Goal: Task Accomplishment & Management: Manage account settings

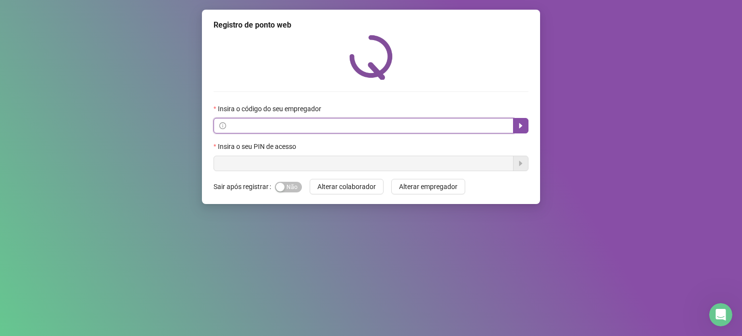
click at [232, 127] on input "text" at bounding box center [368, 125] width 280 height 11
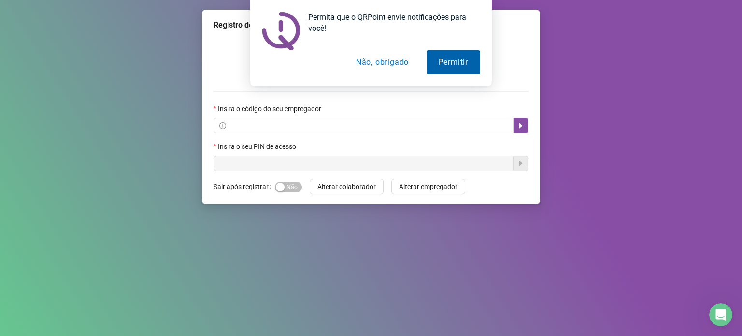
click at [442, 60] on button "Permitir" at bounding box center [453, 62] width 54 height 24
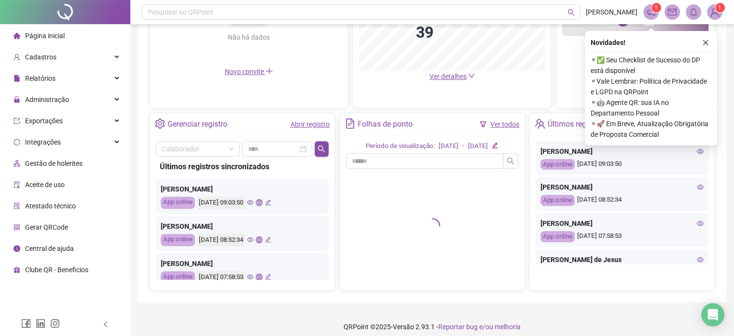
scroll to position [292, 0]
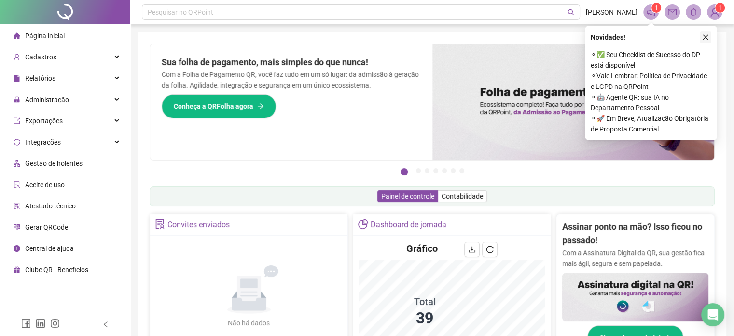
click at [705, 37] on icon "close" at bounding box center [705, 37] width 5 height 5
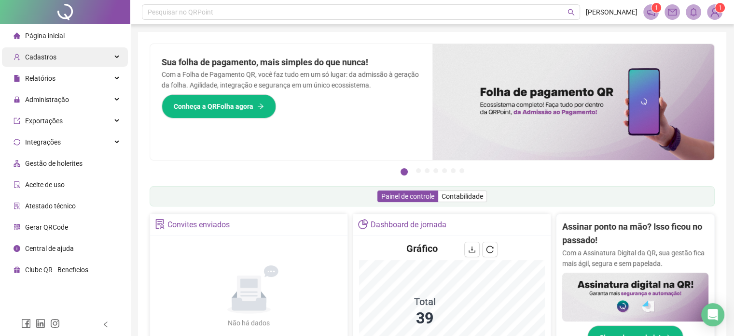
click at [56, 59] on div "Cadastros" at bounding box center [65, 56] width 126 height 19
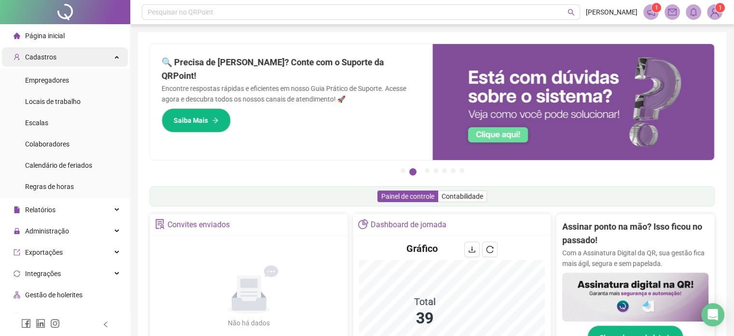
click at [44, 55] on span "Cadastros" at bounding box center [40, 57] width 31 height 8
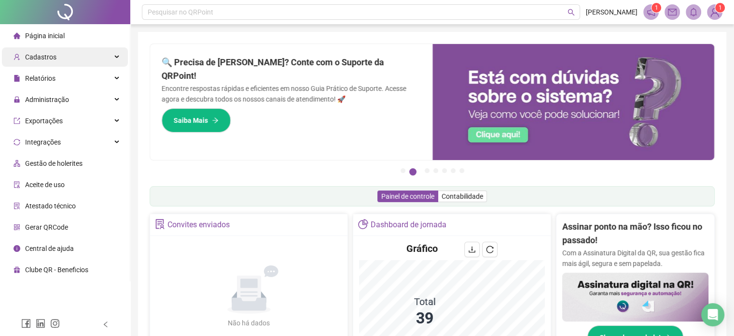
click at [43, 60] on span "Cadastros" at bounding box center [40, 57] width 31 height 8
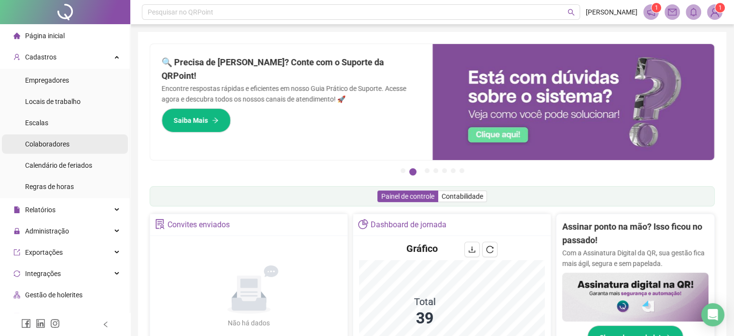
click at [50, 143] on span "Colaboradores" at bounding box center [47, 144] width 44 height 8
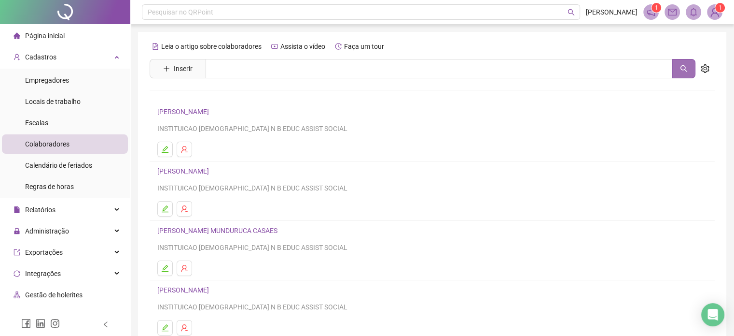
click at [686, 67] on icon "search" at bounding box center [684, 69] width 8 height 8
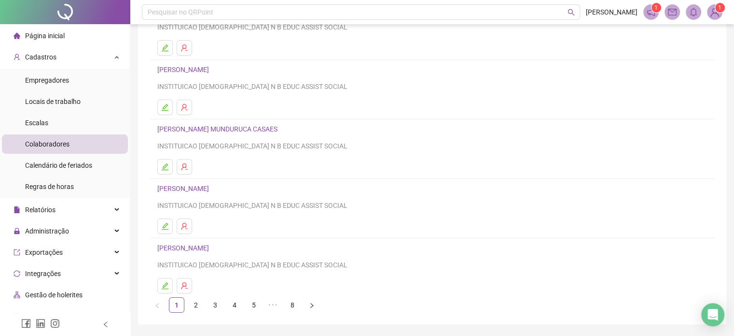
scroll to position [131, 0]
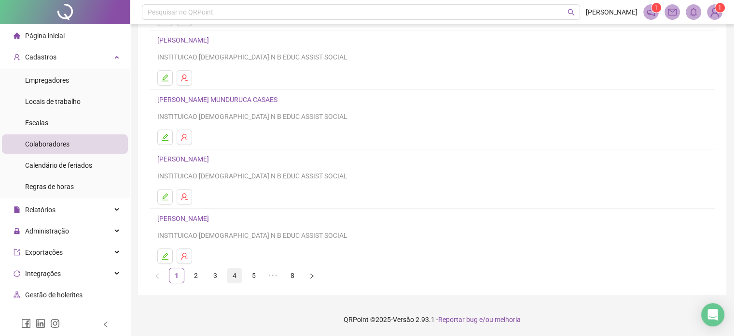
click at [234, 275] on link "4" at bounding box center [234, 275] width 14 height 14
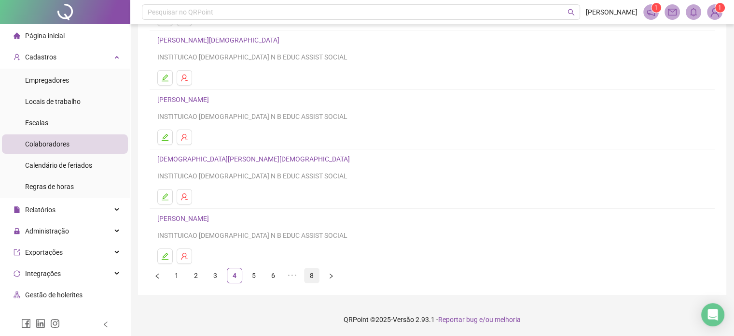
click at [311, 274] on link "8" at bounding box center [312, 275] width 14 height 14
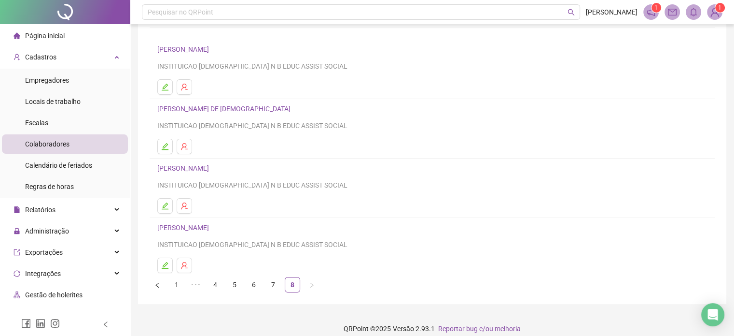
scroll to position [71, 0]
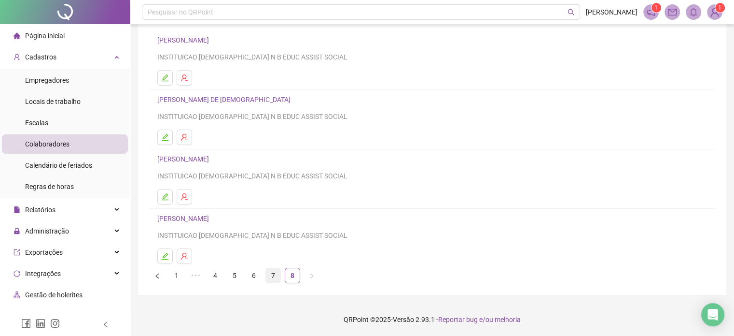
click at [272, 276] on link "7" at bounding box center [273, 275] width 14 height 14
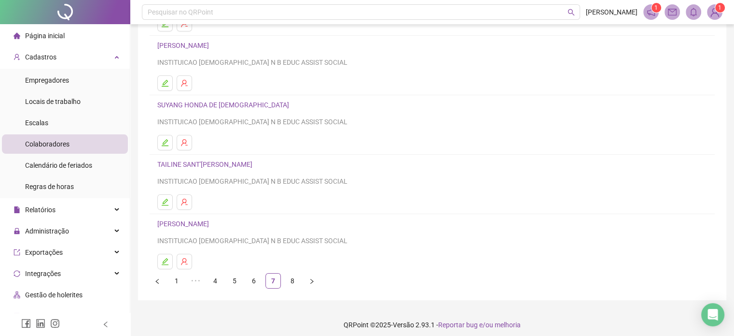
scroll to position [131, 0]
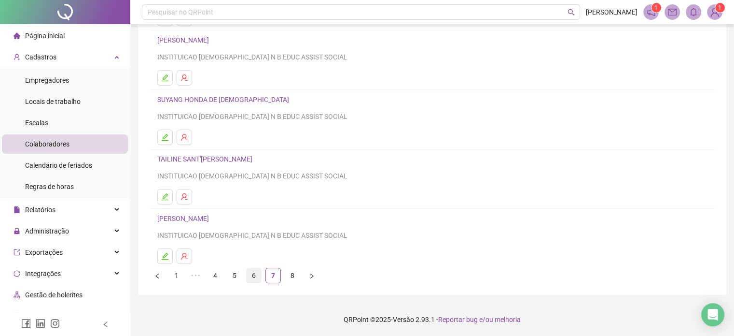
click at [253, 273] on link "6" at bounding box center [254, 275] width 14 height 14
click at [167, 255] on icon "edit" at bounding box center [165, 256] width 8 height 8
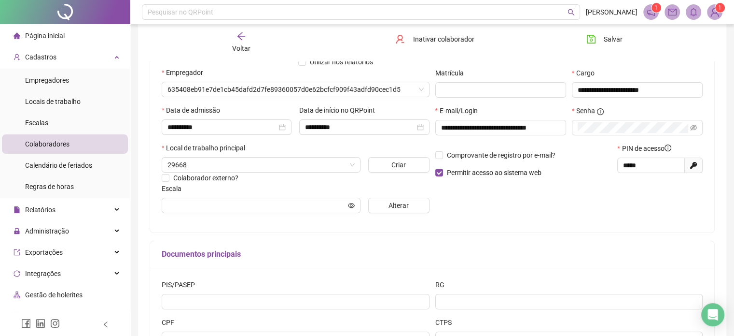
scroll to position [136, 0]
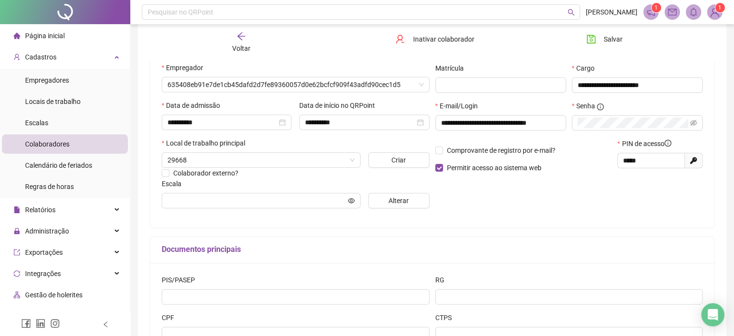
type input "**********"
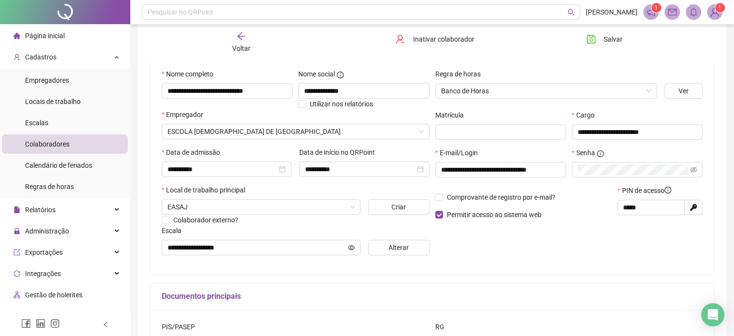
scroll to position [84, 0]
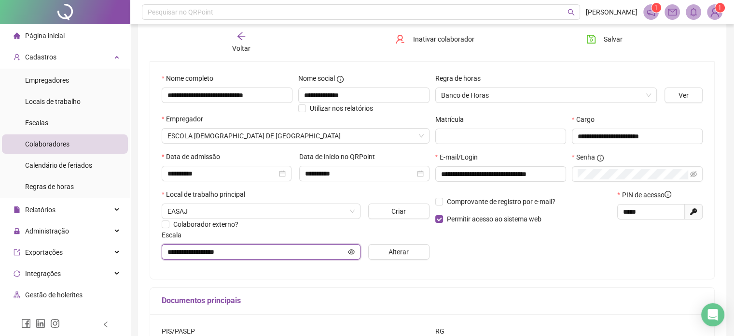
click at [350, 249] on icon "eye" at bounding box center [351, 251] width 7 height 7
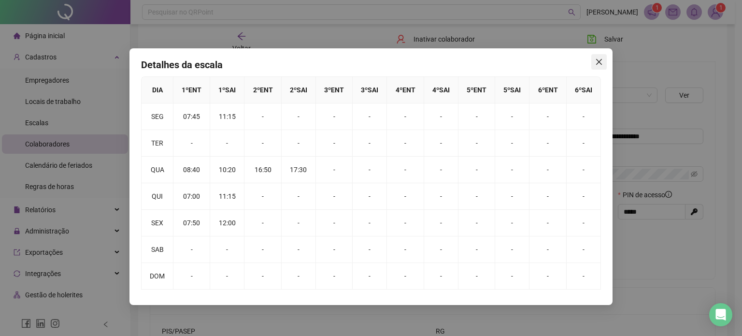
click at [597, 59] on icon "close" at bounding box center [599, 62] width 6 height 6
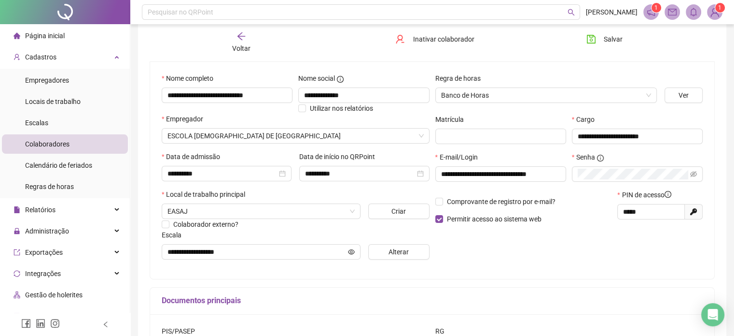
click at [241, 34] on icon "arrow-left" at bounding box center [242, 36] width 10 height 10
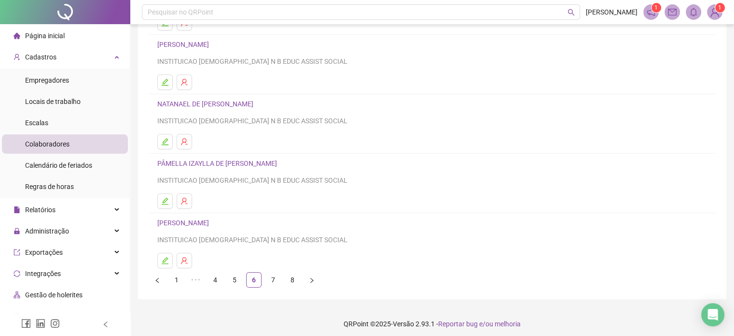
scroll to position [131, 0]
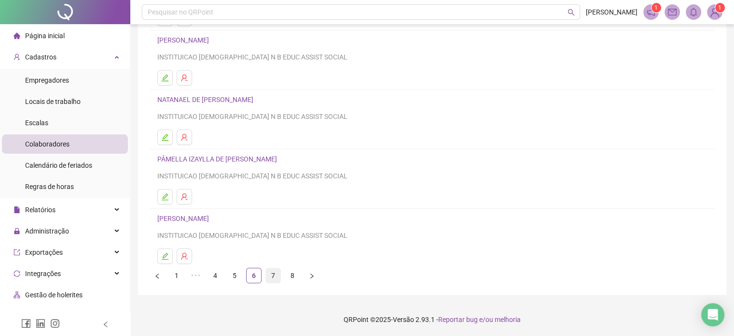
click at [273, 274] on link "7" at bounding box center [273, 275] width 14 height 14
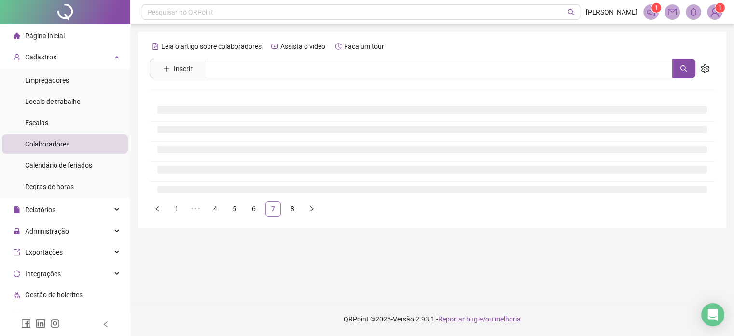
scroll to position [0, 0]
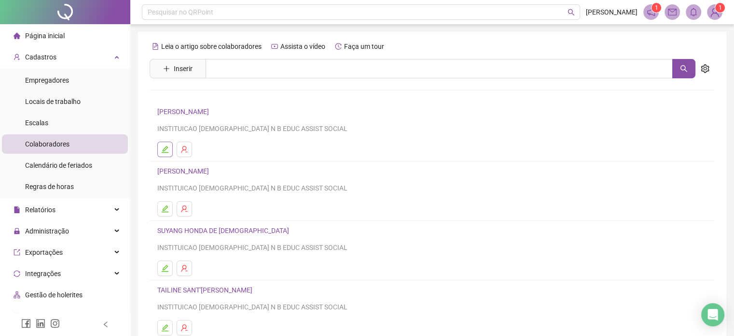
click at [164, 147] on icon "edit" at bounding box center [165, 149] width 8 height 8
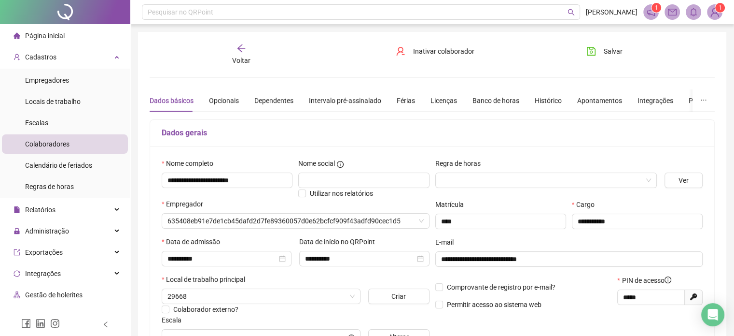
type input "**********"
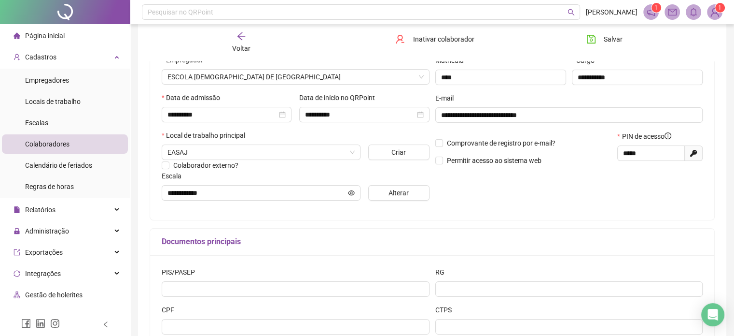
scroll to position [147, 0]
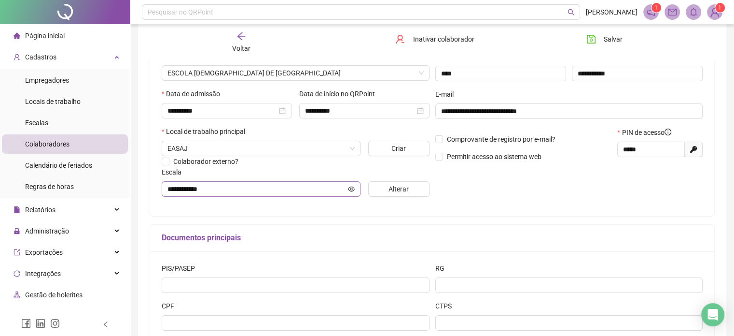
click at [348, 189] on span "**********" at bounding box center [261, 188] width 199 height 15
click at [351, 189] on icon "eye" at bounding box center [351, 188] width 7 height 7
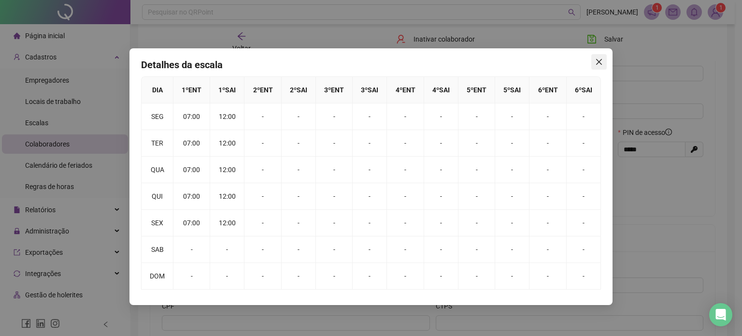
click at [597, 60] on icon "close" at bounding box center [599, 62] width 6 height 6
